Goal: Transaction & Acquisition: Purchase product/service

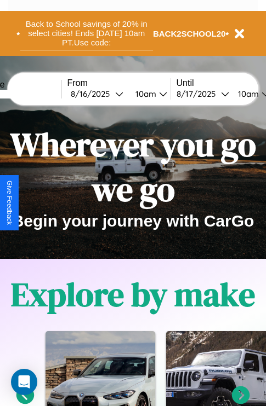
click at [86, 33] on button "Back to School savings of 20% in select cities! Ends 9/1 at 10am PT. Use code:" at bounding box center [86, 33] width 133 height 34
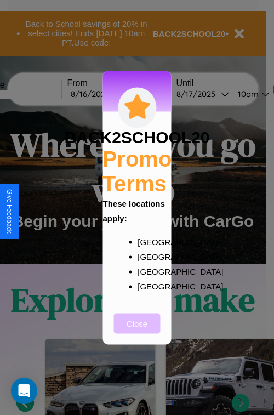
click at [137, 330] on button "Close" at bounding box center [137, 323] width 47 height 20
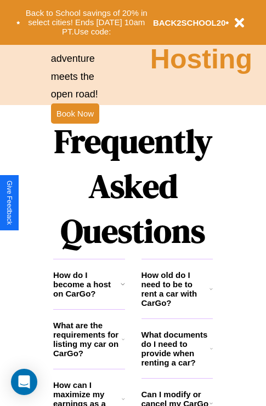
scroll to position [1327, 0]
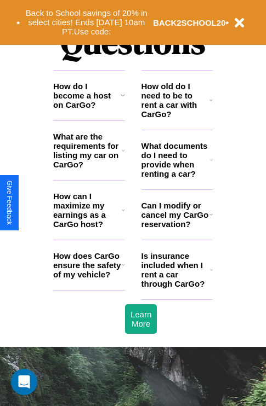
click at [176, 229] on h3 "Can I modify or cancel my CarGo reservation?" at bounding box center [175, 215] width 68 height 28
click at [89, 279] on h3 "How does CarGo ensure the safety of my vehicle?" at bounding box center [87, 265] width 68 height 28
click at [176, 177] on h3 "What documents do I need to provide when renting a car?" at bounding box center [175, 159] width 69 height 37
click at [89, 110] on h3 "How do I become a host on CarGo?" at bounding box center [86, 96] width 67 height 28
click at [176, 288] on h3 "Is insurance included when I rent a car through CarGo?" at bounding box center [175, 269] width 68 height 37
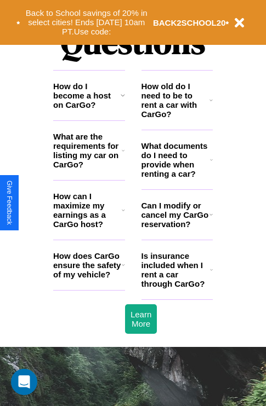
click at [176, 177] on h3 "What documents do I need to provide when renting a car?" at bounding box center [175, 159] width 69 height 37
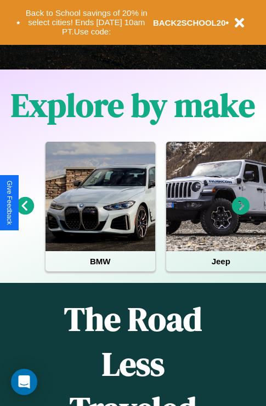
scroll to position [169, 0]
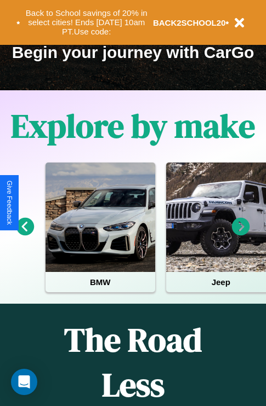
click at [25, 234] on icon at bounding box center [25, 227] width 18 height 18
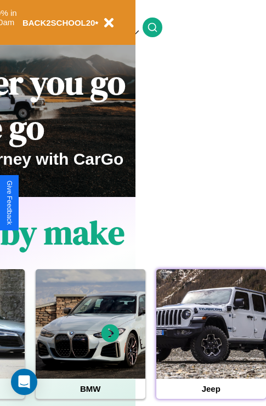
click at [210, 341] on div at bounding box center [211, 324] width 110 height 110
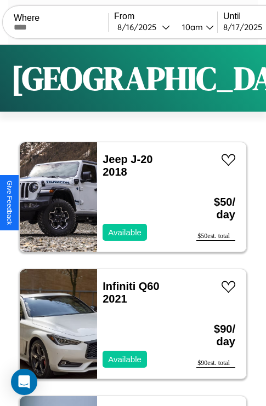
scroll to position [41, 0]
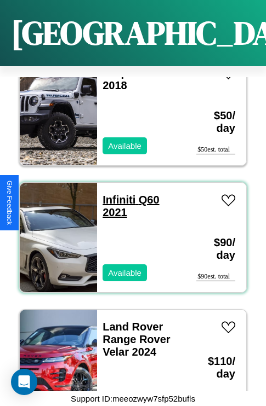
click at [116, 194] on link "Infiniti Q60 2021" at bounding box center [130, 206] width 56 height 25
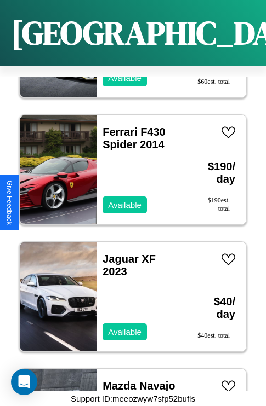
scroll to position [15671, 0]
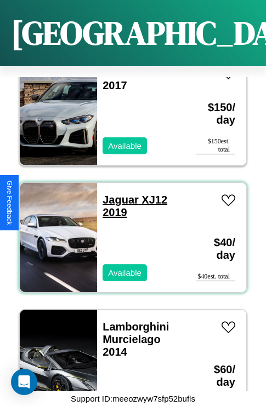
click at [117, 194] on link "Jaguar XJ12 2019" at bounding box center [134, 206] width 65 height 25
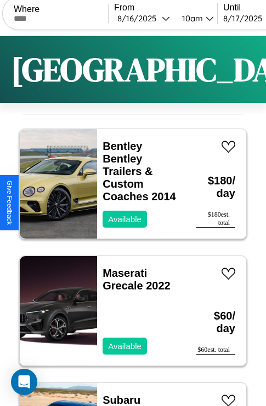
scroll to position [0, 0]
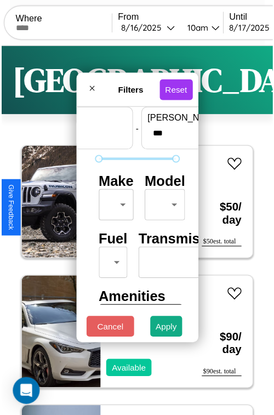
scroll to position [32, 0]
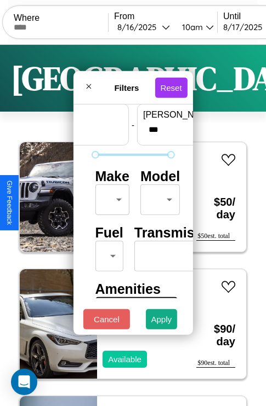
click at [110, 197] on body "CarGo Where From 8 / 16 / 2025 10am Until 8 / 17 / 2025 10am Become a Host Logi…" at bounding box center [133, 226] width 266 height 452
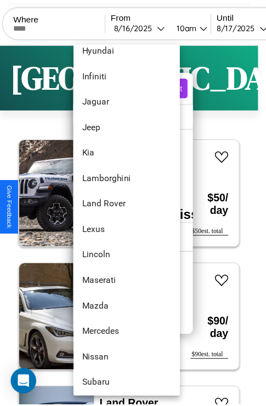
scroll to position [494, 0]
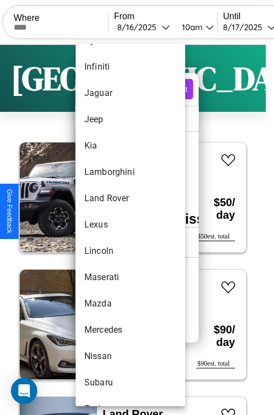
click at [110, 225] on li "Lexus" at bounding box center [131, 224] width 110 height 26
type input "*****"
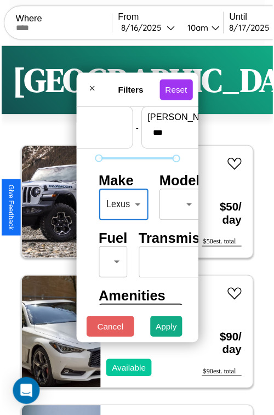
scroll to position [32, 6]
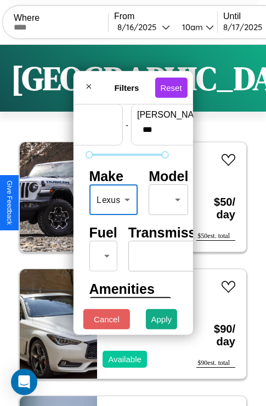
click at [166, 197] on body "CarGo Where From 8 / 16 / 2025 10am Until 8 / 17 / 2025 10am Become a Host Logi…" at bounding box center [133, 226] width 266 height 452
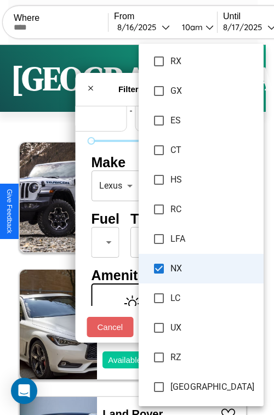
scroll to position [160, 0]
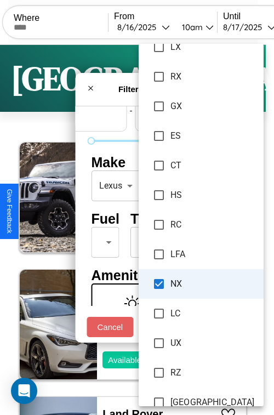
type input "*****"
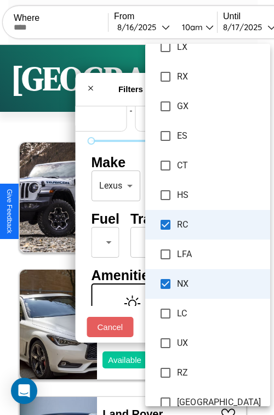
click at [137, 207] on div at bounding box center [137, 207] width 274 height 415
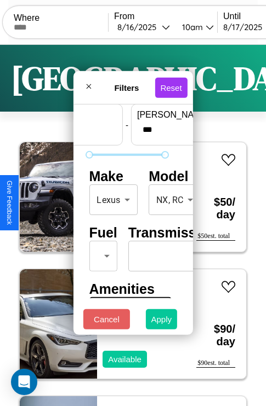
click at [162, 322] on button "Apply" at bounding box center [162, 319] width 32 height 20
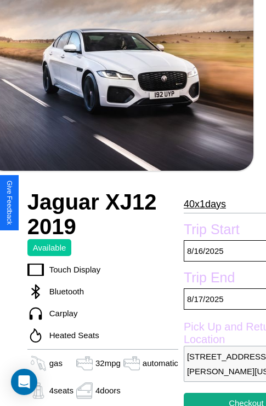
scroll to position [273, 46]
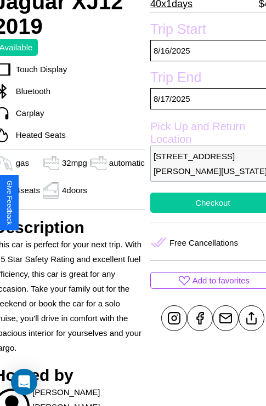
click at [203, 203] on button "Checkout" at bounding box center [212, 203] width 125 height 20
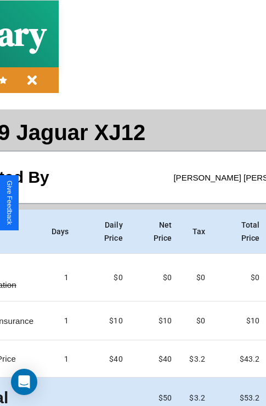
scroll to position [49, 125]
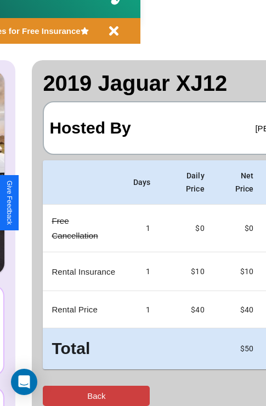
click at [53, 396] on button "Back" at bounding box center [96, 396] width 107 height 20
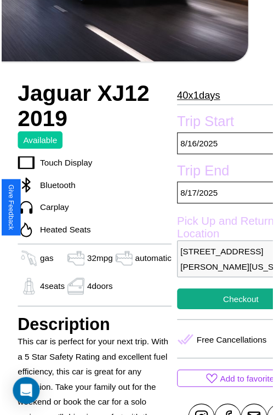
scroll to position [351, 46]
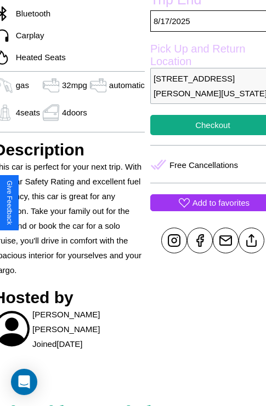
click at [203, 203] on p "Add to favorites" at bounding box center [220, 203] width 57 height 15
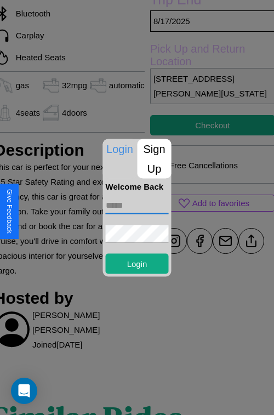
click at [137, 205] on input "text" at bounding box center [137, 205] width 63 height 18
